Goal: Task Accomplishment & Management: Complete application form

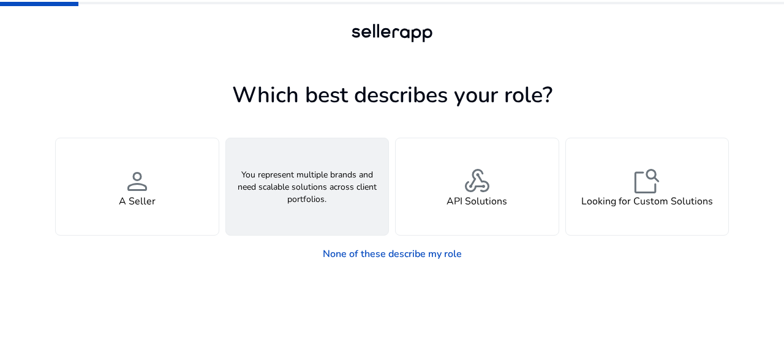
click at [339, 208] on div "groups An Agency" at bounding box center [307, 186] width 163 height 97
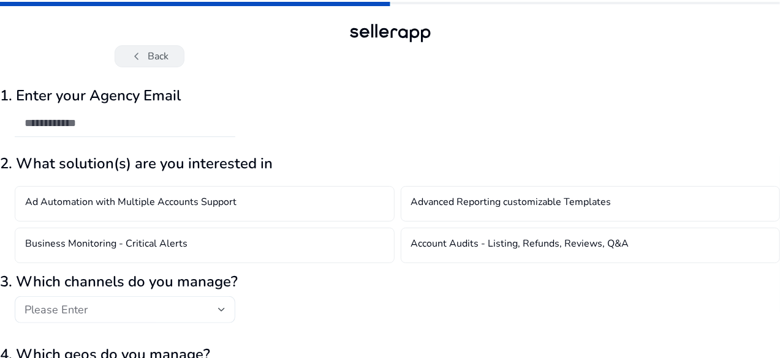
click at [138, 56] on span "chevron_left" at bounding box center [137, 56] width 15 height 15
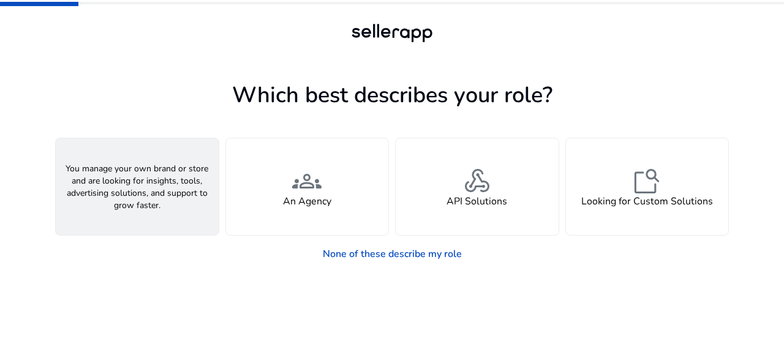
click at [160, 178] on div "person A Seller" at bounding box center [137, 186] width 163 height 97
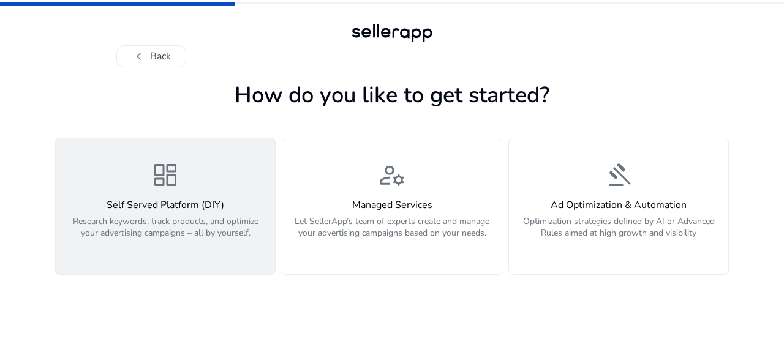
click at [155, 189] on span "dashboard" at bounding box center [165, 174] width 29 height 29
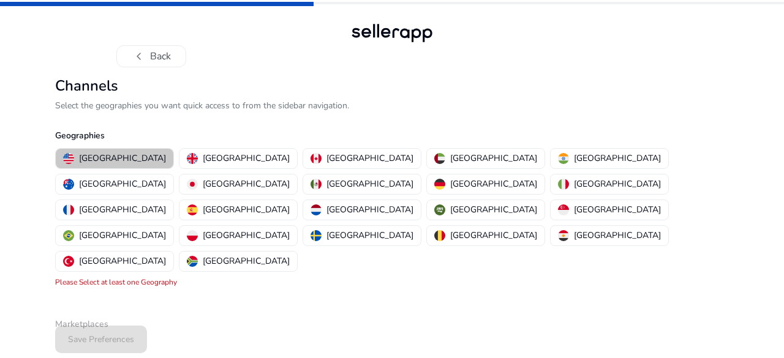
click at [116, 153] on p "[GEOGRAPHIC_DATA]" at bounding box center [122, 158] width 87 height 13
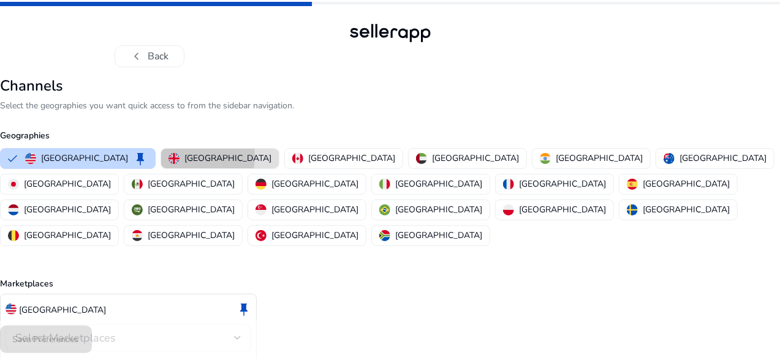
click at [179, 155] on img "button" at bounding box center [173, 158] width 11 height 11
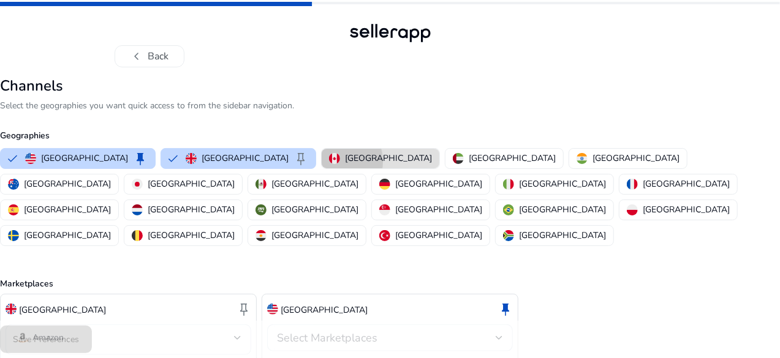
click at [329, 161] on img "button" at bounding box center [334, 158] width 11 height 11
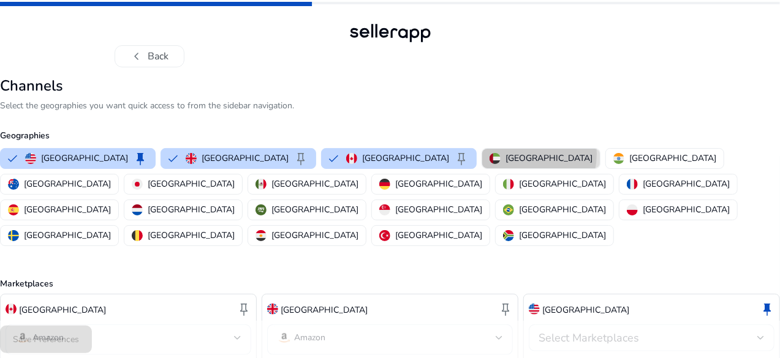
click at [489, 153] on div "[GEOGRAPHIC_DATA]" at bounding box center [540, 158] width 103 height 13
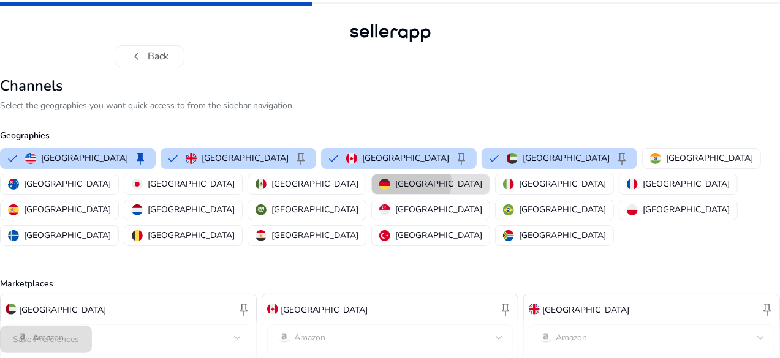
click at [395, 182] on p "[GEOGRAPHIC_DATA]" at bounding box center [438, 184] width 87 height 13
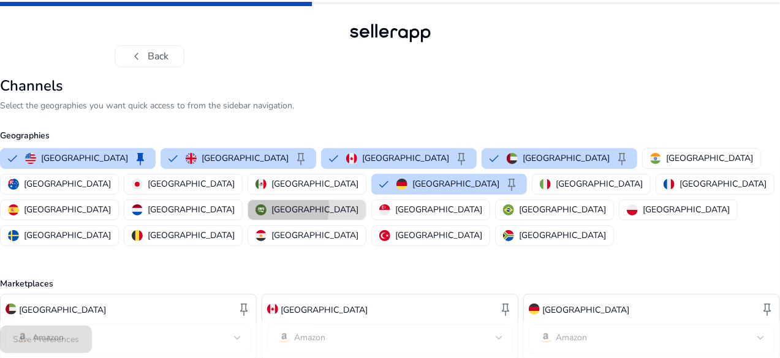
click at [266, 205] on img "button" at bounding box center [260, 210] width 11 height 11
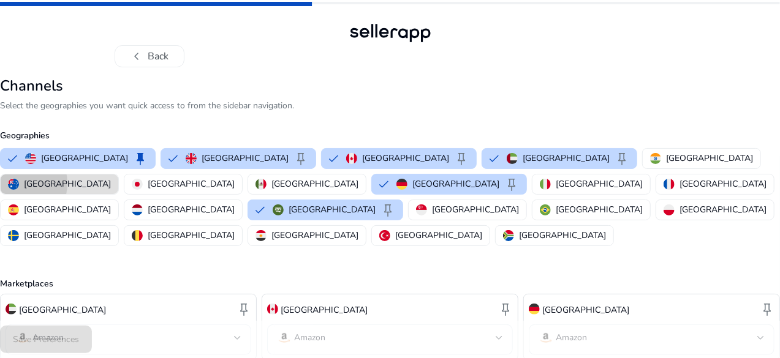
click at [19, 179] on img "button" at bounding box center [13, 184] width 11 height 11
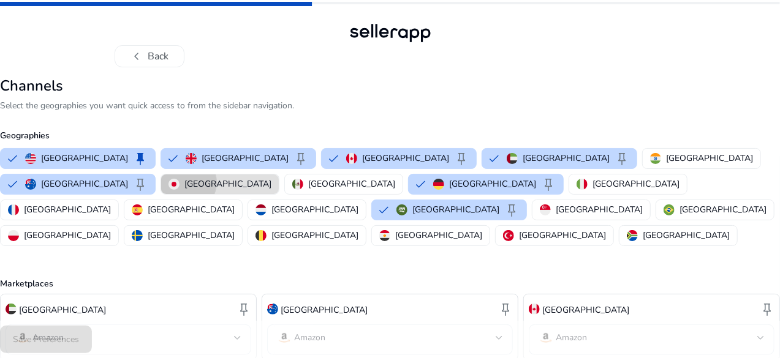
click at [188, 182] on p "[GEOGRAPHIC_DATA]" at bounding box center [227, 184] width 87 height 13
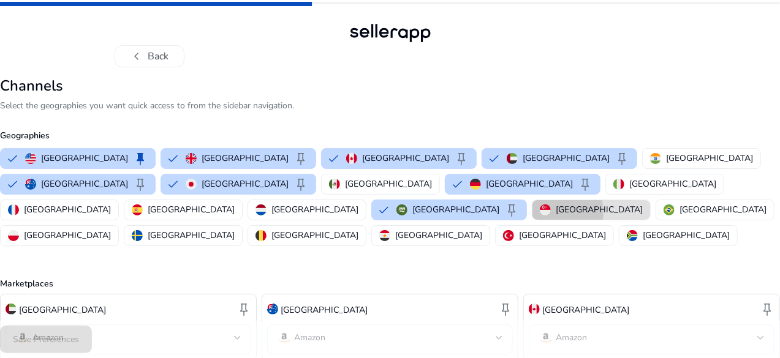
click at [556, 211] on p "[GEOGRAPHIC_DATA]" at bounding box center [599, 209] width 87 height 13
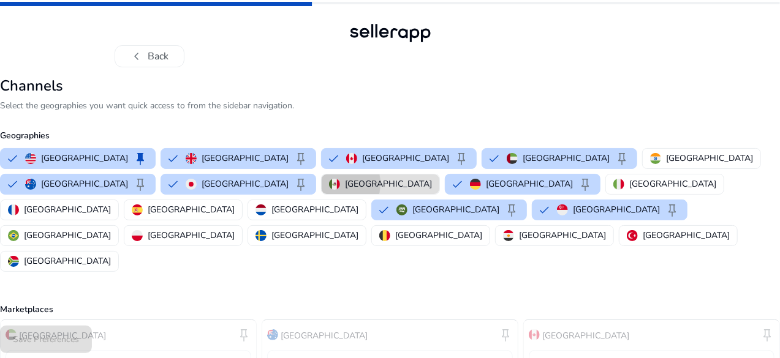
click at [329, 183] on img "button" at bounding box center [334, 184] width 11 height 11
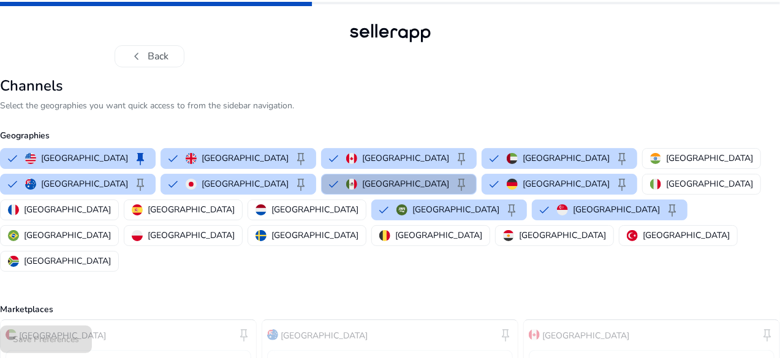
scroll to position [276, 0]
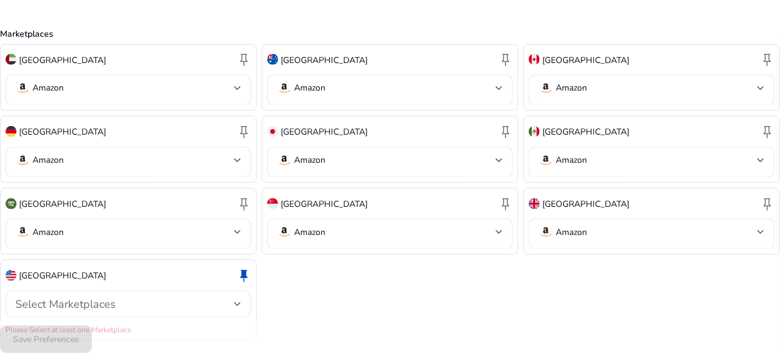
click at [779, 88] on div "chevron_left Back Channels Select the geographies you want quick access to from…" at bounding box center [390, 55] width 780 height 663
click at [251, 268] on span "keep" at bounding box center [243, 275] width 15 height 15
click at [17, 270] on img at bounding box center [11, 275] width 11 height 11
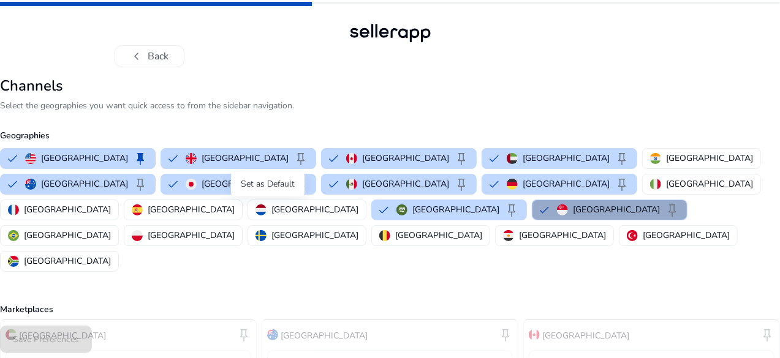
click at [665, 207] on span "keep" at bounding box center [672, 210] width 15 height 15
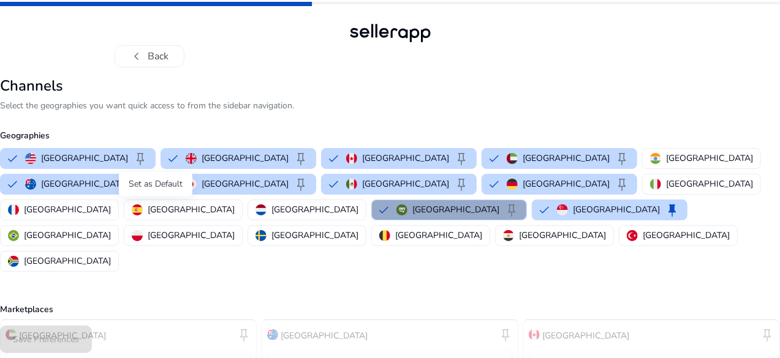
click at [504, 203] on span "keep" at bounding box center [511, 210] width 15 height 15
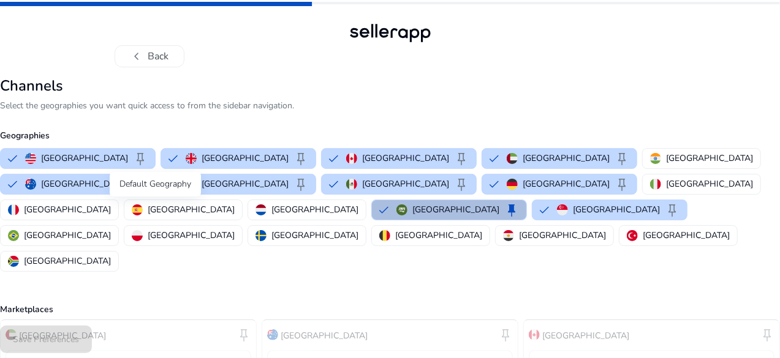
click at [504, 210] on span "keep" at bounding box center [511, 210] width 15 height 15
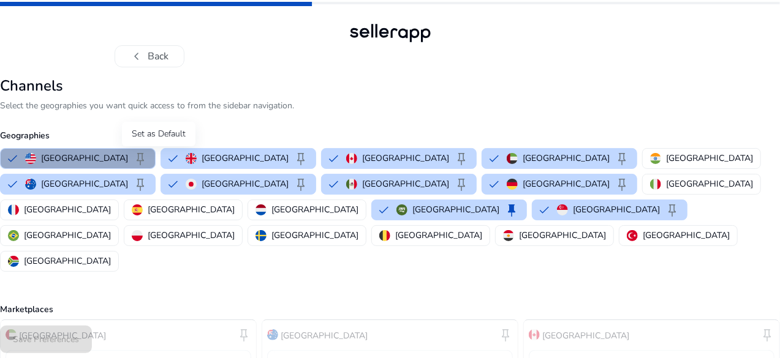
click at [148, 154] on span "keep" at bounding box center [140, 158] width 15 height 15
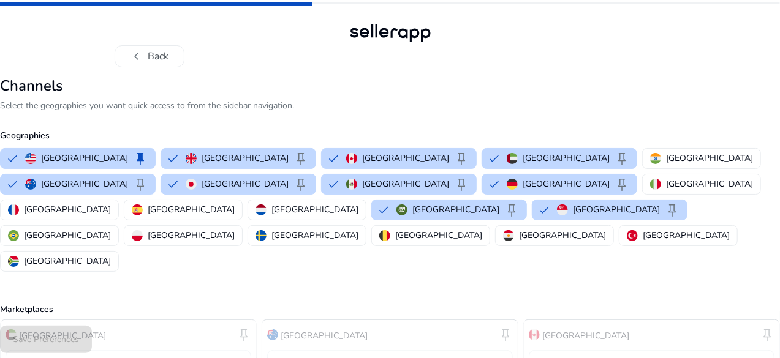
click at [779, 230] on div "chevron_left Back Channels Select the geographies you want quick access to from…" at bounding box center [390, 331] width 780 height 663
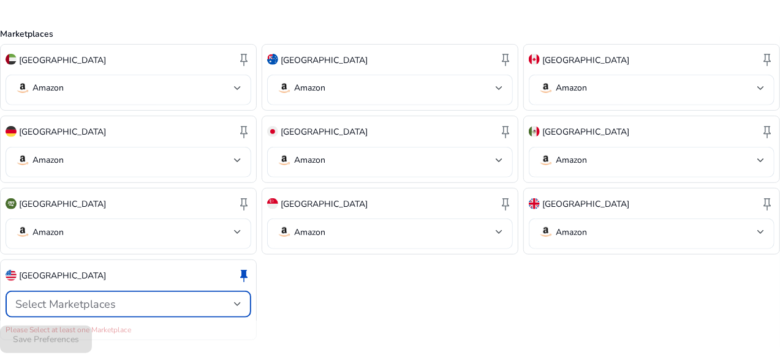
click at [241, 297] on div at bounding box center [237, 304] width 7 height 15
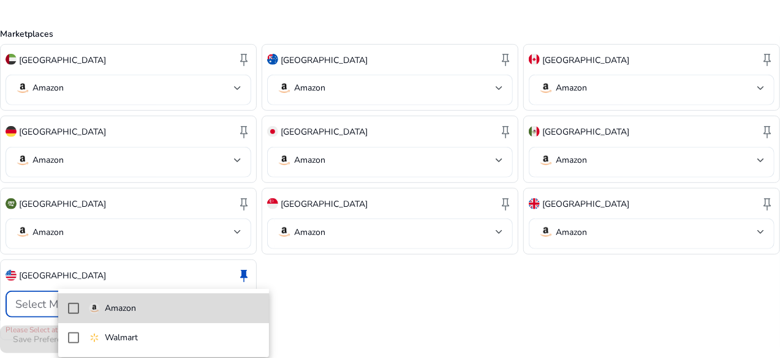
click at [189, 306] on span "Amazon" at bounding box center [174, 308] width 170 height 13
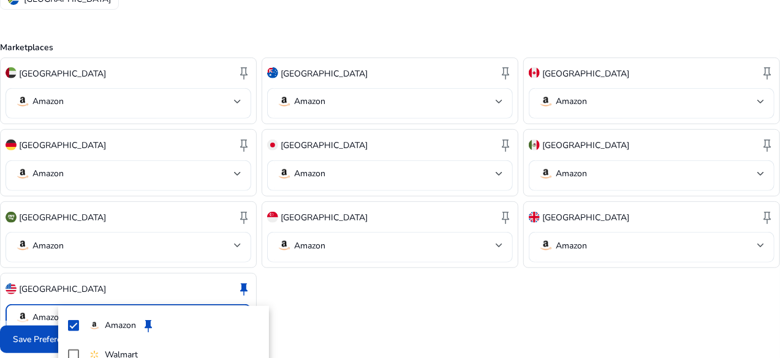
click at [779, 293] on div at bounding box center [390, 179] width 780 height 358
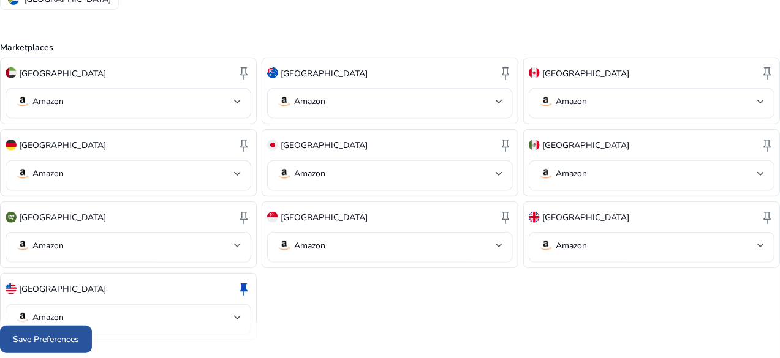
click at [79, 340] on span "Save Preferences" at bounding box center [46, 339] width 66 height 13
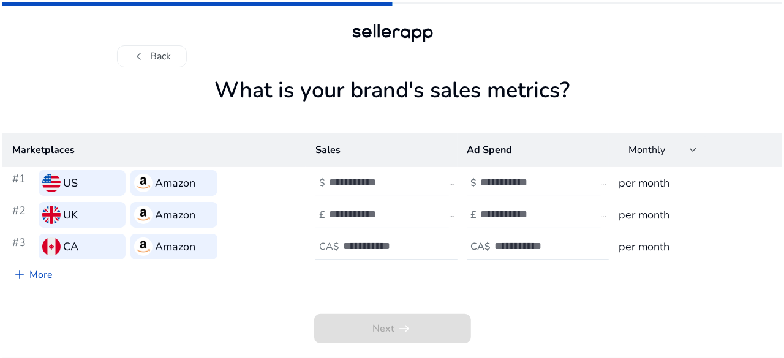
scroll to position [0, 0]
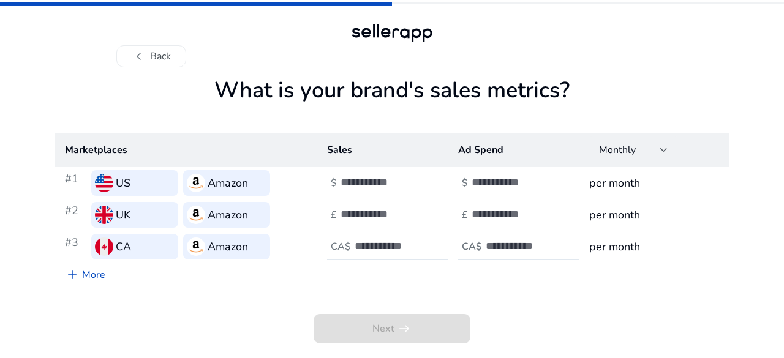
click at [782, 184] on div "chevron_left Back What is your brand's sales metrics? Marketplaces Sales Ad Spe…" at bounding box center [392, 179] width 784 height 358
click at [135, 57] on span "chevron_left" at bounding box center [139, 56] width 15 height 15
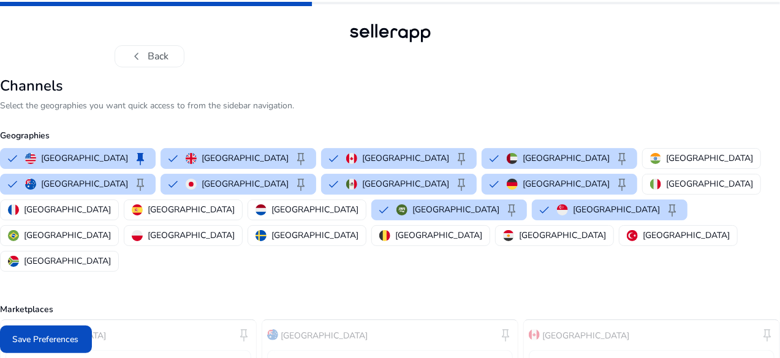
click at [135, 57] on span "chevron_left" at bounding box center [137, 56] width 15 height 15
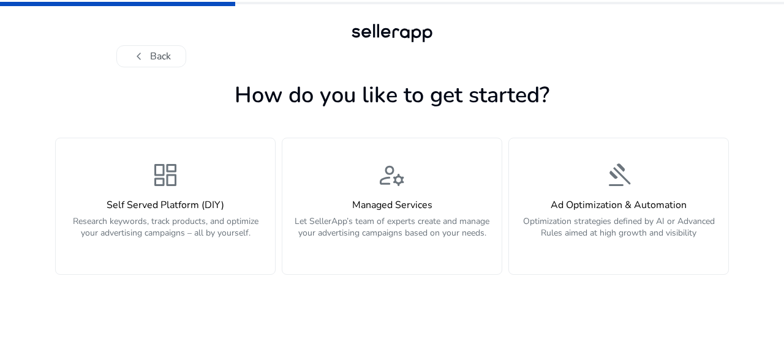
click at [135, 57] on span "chevron_left" at bounding box center [139, 56] width 15 height 15
